Goal: Transaction & Acquisition: Obtain resource

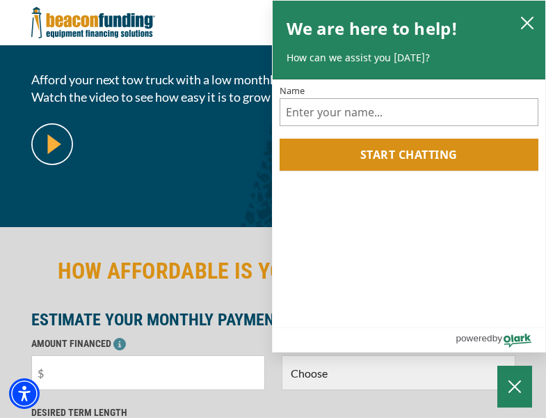
scroll to position [340, 0]
